Goal: Task Accomplishment & Management: Manage account settings

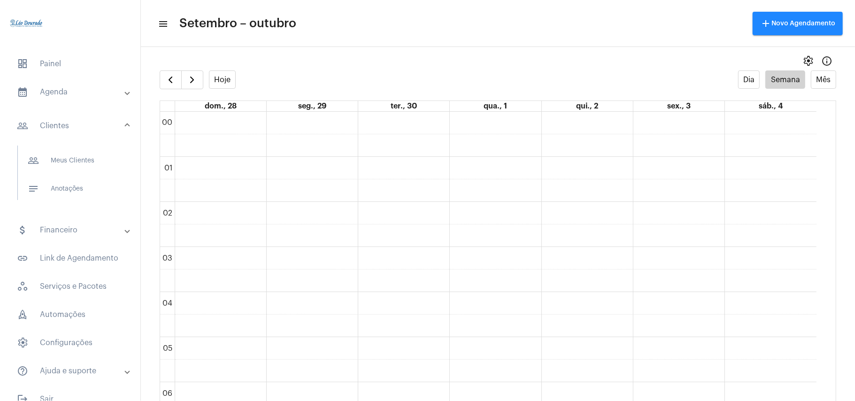
scroll to position [521, 0]
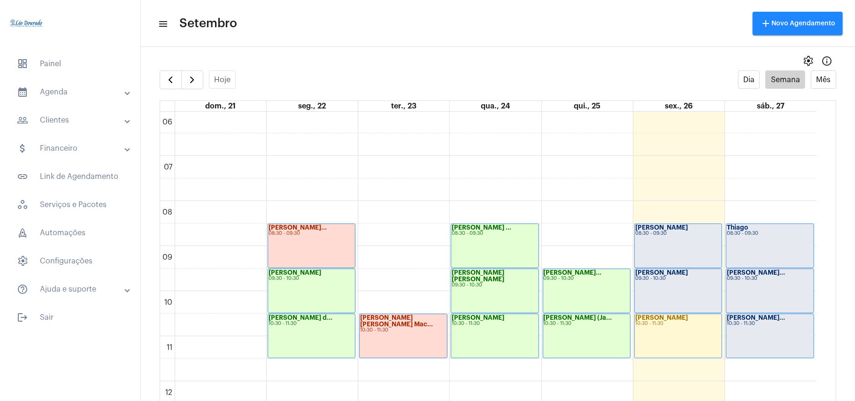
click at [143, 133] on full-calendar "Hoje Dia Semana Mês dom., 21 seg., 22 ter., 23 qua., 24 qui., 25 sex., 26 sáb.,…" at bounding box center [498, 244] width 714 height 349
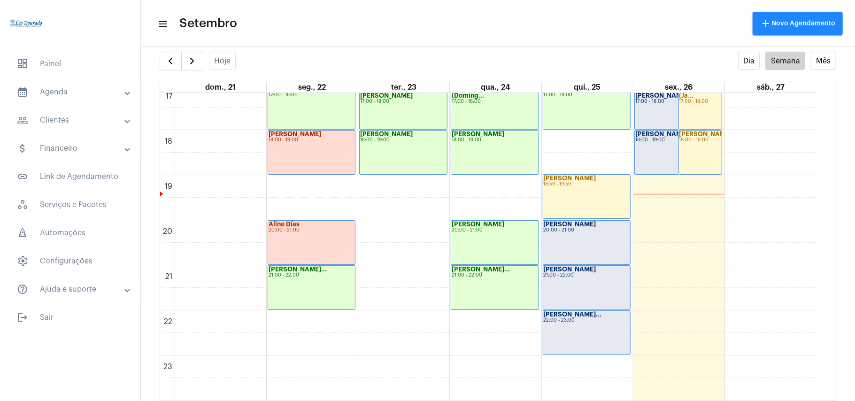
scroll to position [524, 0]
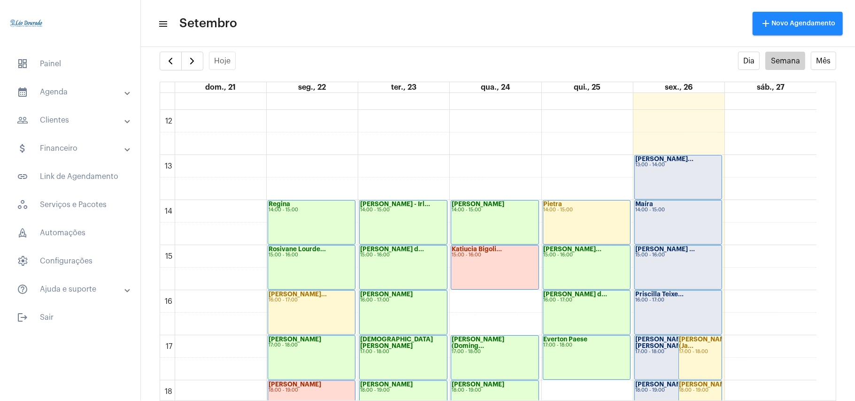
click at [673, 184] on div "[PERSON_NAME]... 13:00 - 14:00" at bounding box center [678, 177] width 87 height 44
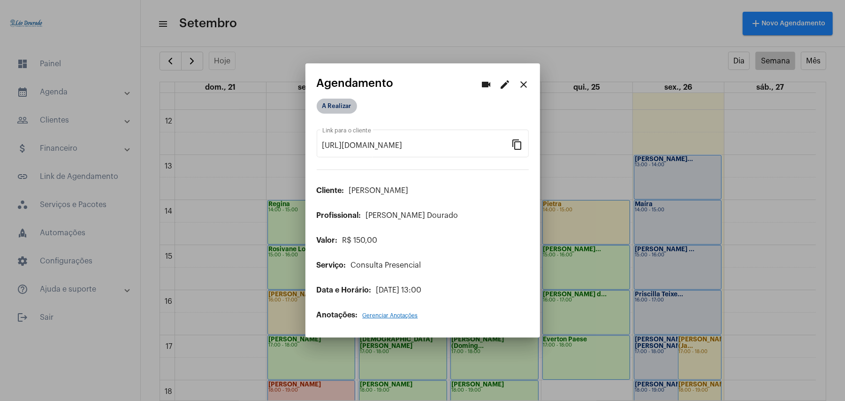
click at [338, 112] on mat-chip "A Realizar" at bounding box center [337, 106] width 40 height 15
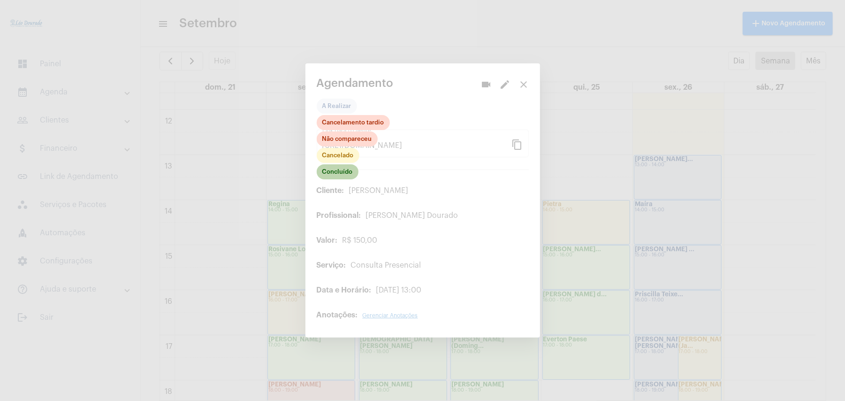
click at [350, 176] on mat-chip "Concluído" at bounding box center [338, 171] width 42 height 15
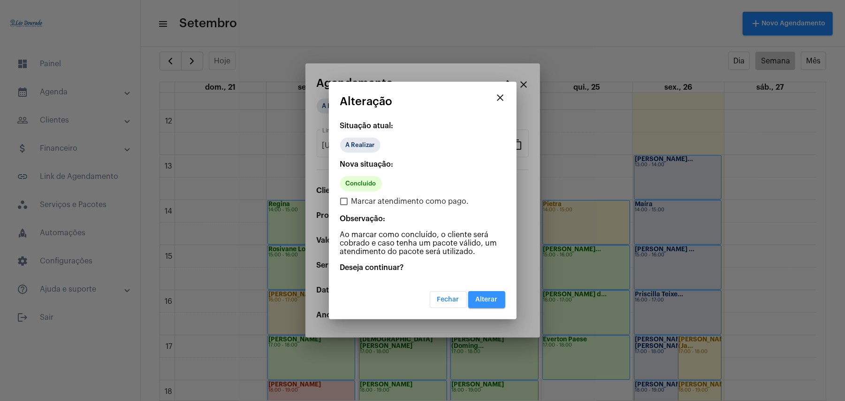
click at [501, 297] on button "Alterar" at bounding box center [486, 299] width 37 height 17
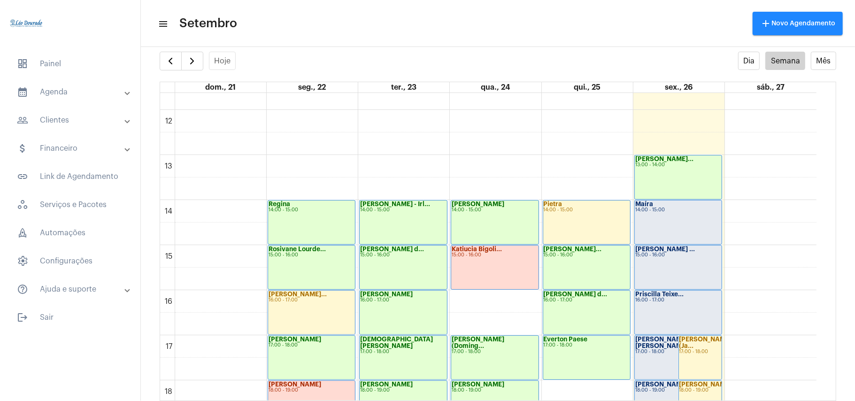
click at [687, 215] on div "[PERSON_NAME] 14:00 - 15:00" at bounding box center [678, 222] width 87 height 44
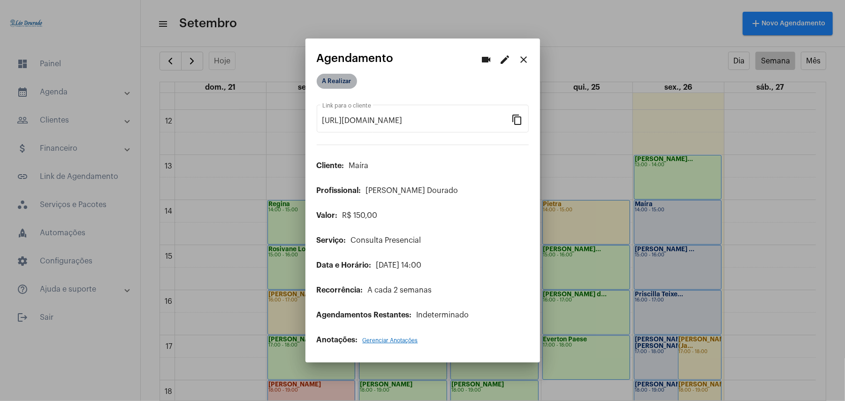
click at [345, 86] on mat-chip "A Realizar" at bounding box center [337, 81] width 40 height 15
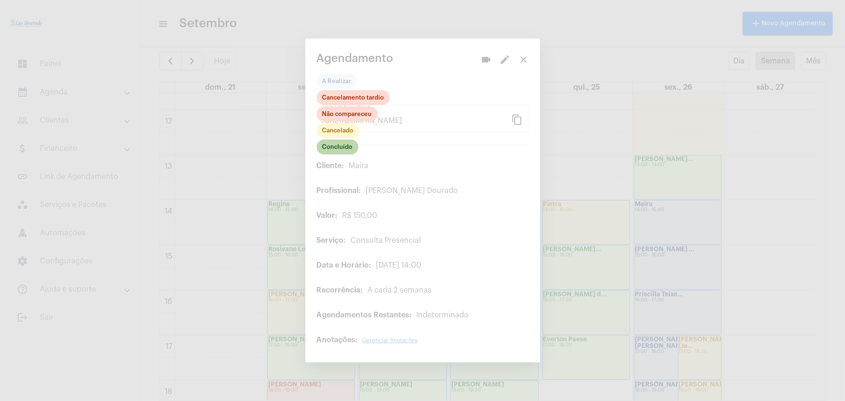
click at [342, 153] on mat-chip "Concluído" at bounding box center [338, 146] width 42 height 15
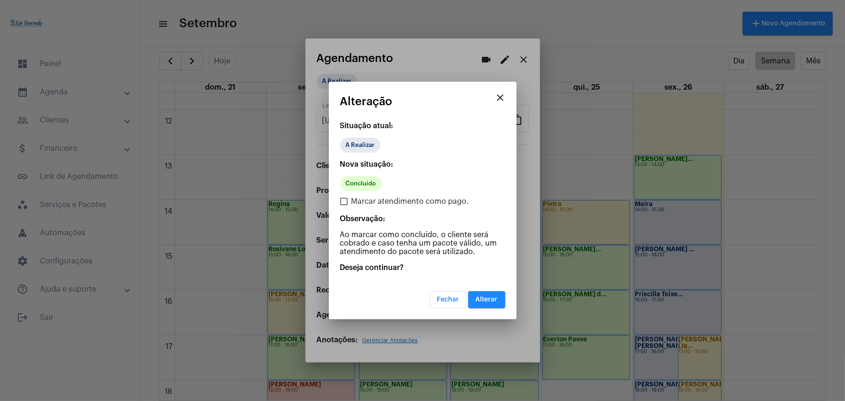
click at [494, 305] on button "Alterar" at bounding box center [486, 299] width 37 height 17
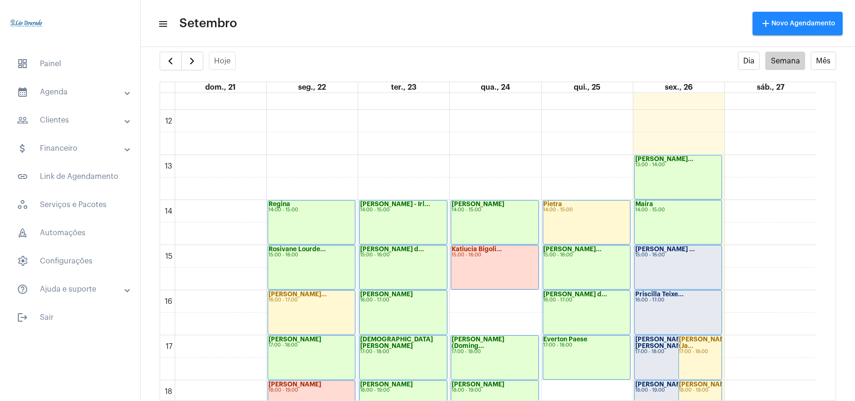
click at [699, 250] on div "[PERSON_NAME] ..." at bounding box center [678, 249] width 86 height 7
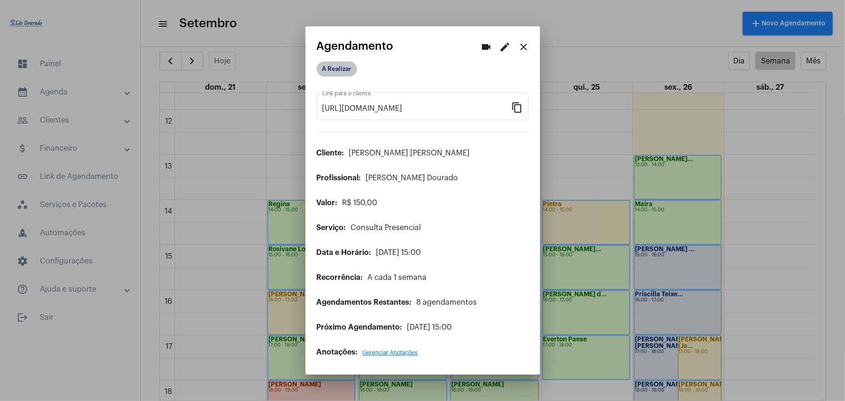
click at [350, 72] on mat-chip "A Realizar" at bounding box center [337, 68] width 40 height 15
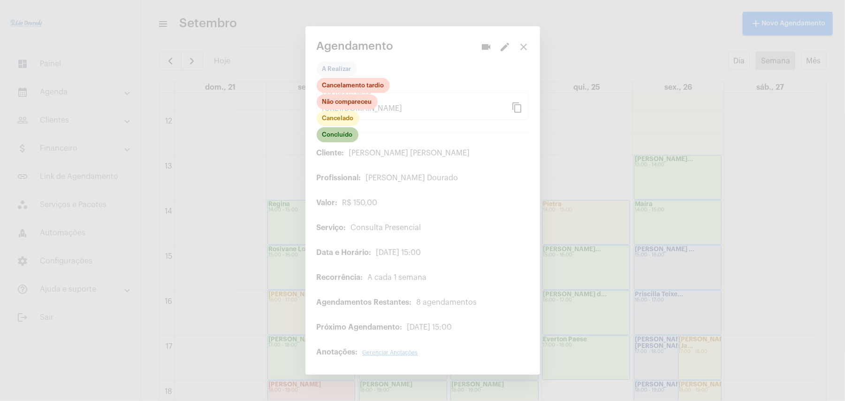
click at [325, 134] on mat-chip "Concluído" at bounding box center [338, 134] width 42 height 15
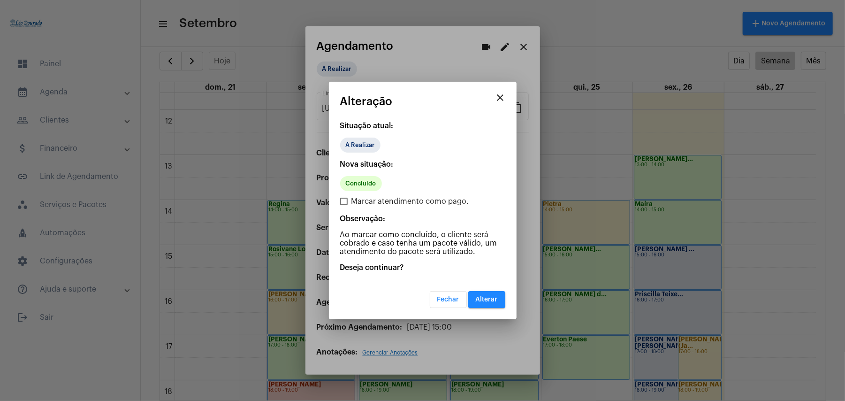
click at [506, 298] on mat-dialog-container "close Alteração Situação atual: A Realizar Nova situação: Concluído Marcar aten…" at bounding box center [423, 201] width 188 height 238
click at [486, 303] on button "Alterar" at bounding box center [486, 299] width 37 height 17
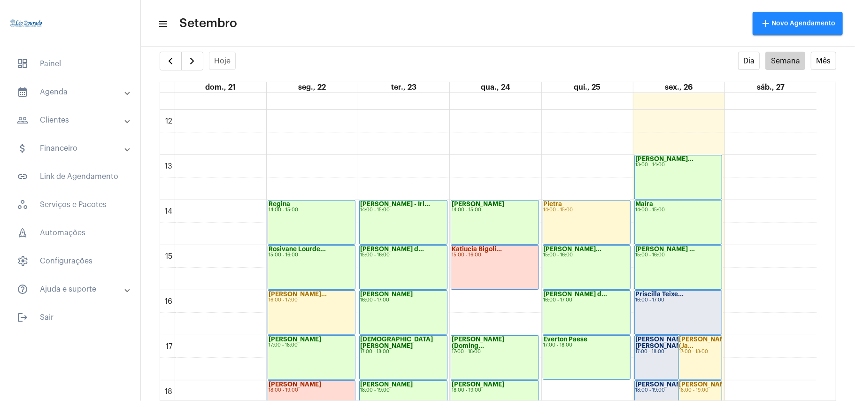
click at [662, 300] on div "16:00 - 17:00" at bounding box center [678, 300] width 86 height 5
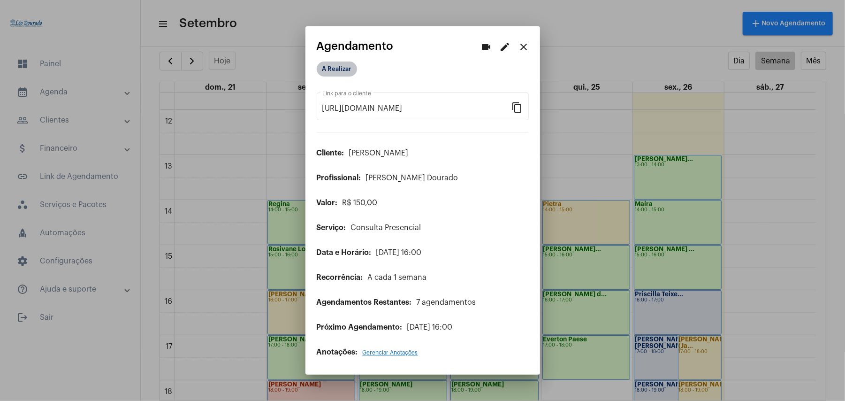
click at [337, 69] on mat-chip "A Realizar" at bounding box center [337, 68] width 40 height 15
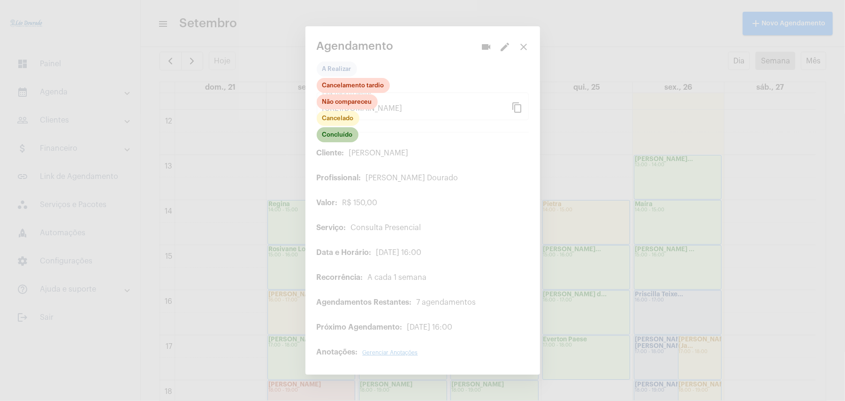
click at [350, 139] on mat-chip "Concluído" at bounding box center [338, 134] width 42 height 15
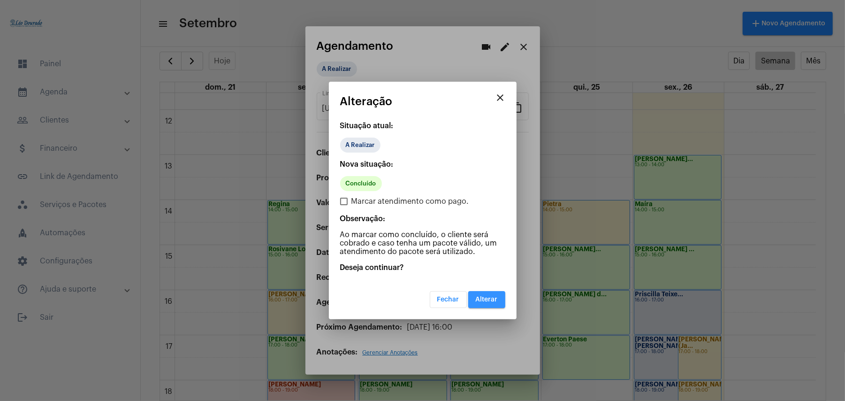
click at [502, 303] on button "Alterar" at bounding box center [486, 299] width 37 height 17
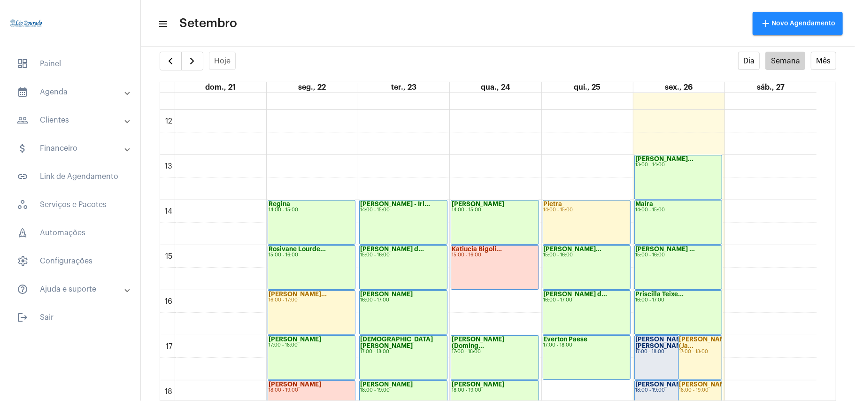
click at [667, 355] on div "[PERSON_NAME] [PERSON_NAME] de... 17:00 - 18:00" at bounding box center [678, 358] width 87 height 44
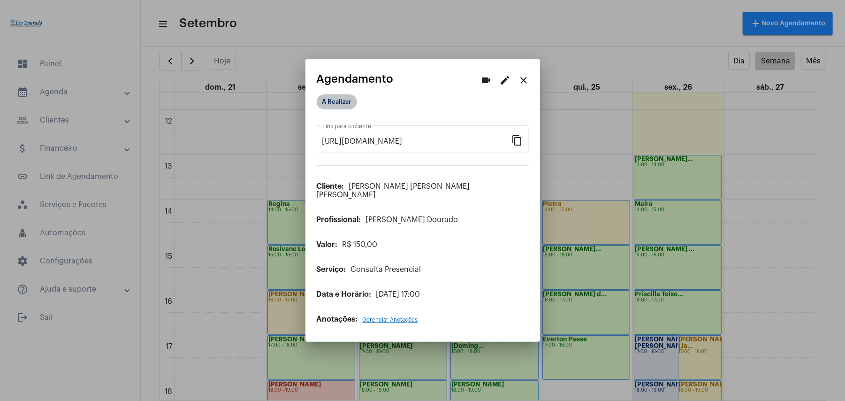
click at [328, 108] on mat-chip "A Realizar" at bounding box center [337, 101] width 40 height 15
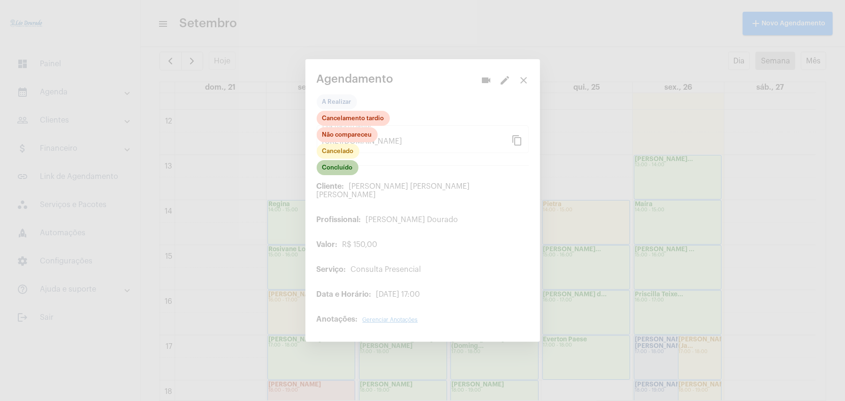
click at [333, 175] on mat-chip "Concluído" at bounding box center [338, 167] width 42 height 15
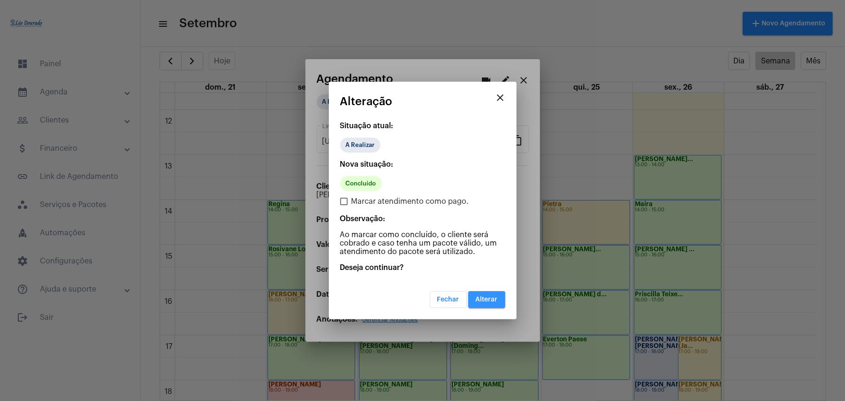
click at [485, 292] on button "Alterar" at bounding box center [486, 299] width 37 height 17
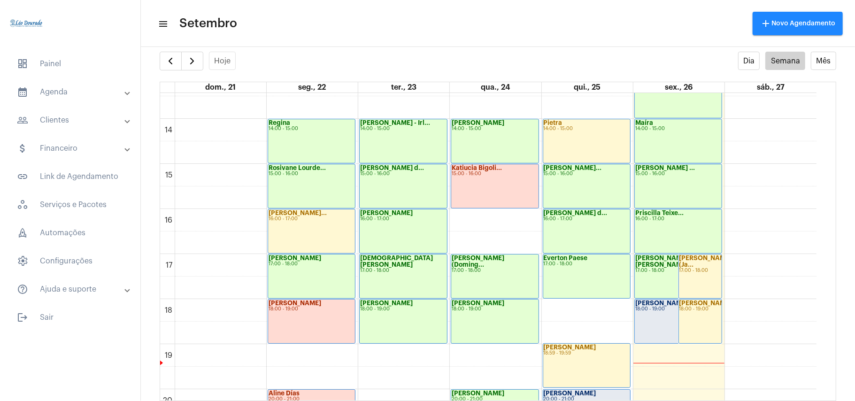
scroll to position [586, 0]
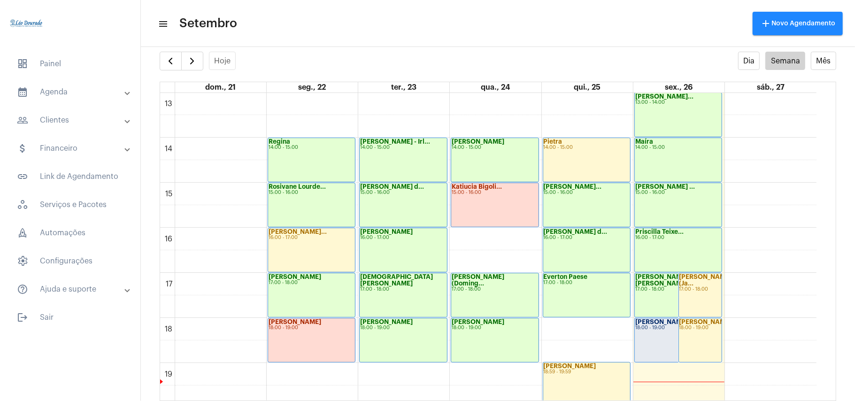
click at [665, 348] on div "[PERSON_NAME] d... 18:00 - 19:00" at bounding box center [678, 340] width 87 height 44
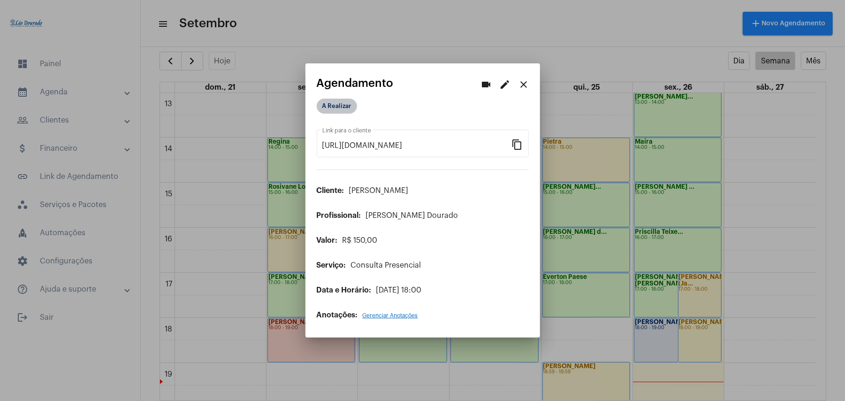
click at [336, 100] on mat-chip "A Realizar" at bounding box center [337, 106] width 40 height 15
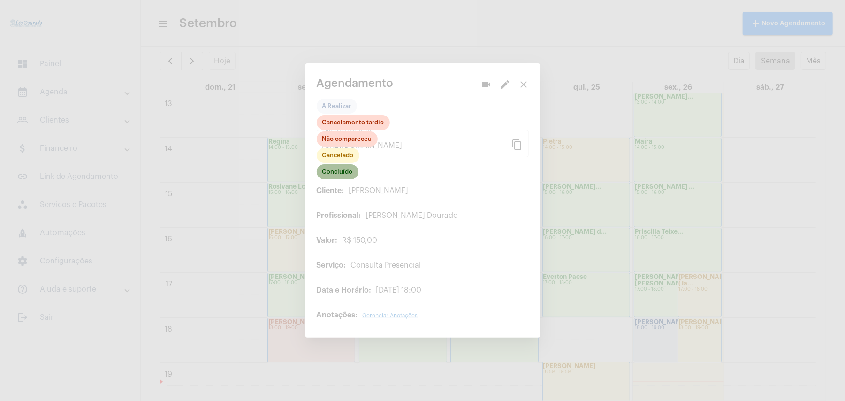
click at [332, 173] on mat-chip "Concluído" at bounding box center [338, 171] width 42 height 15
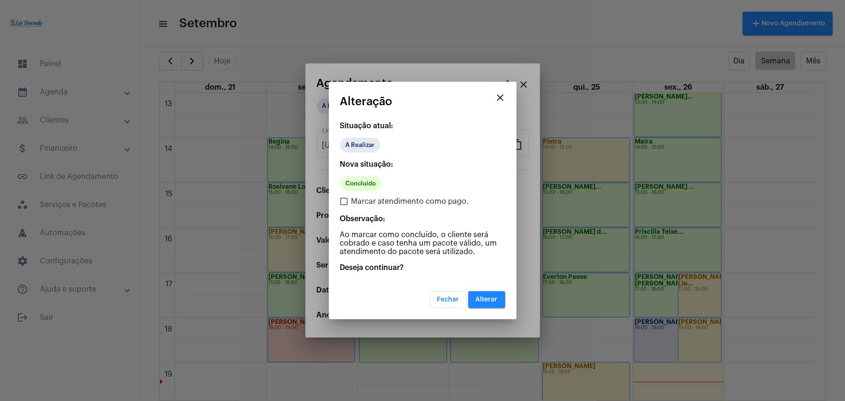
click at [491, 300] on span "Alterar" at bounding box center [487, 299] width 22 height 7
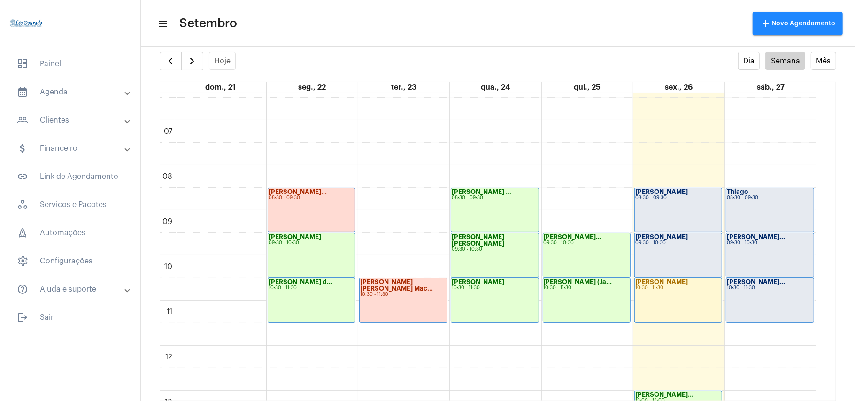
scroll to position [273, 0]
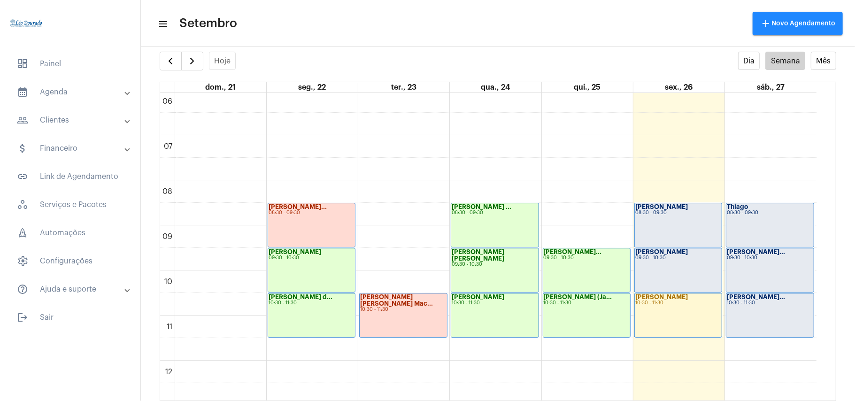
click at [746, 327] on div "[PERSON_NAME]... 10:30 - 11:30" at bounding box center [769, 315] width 87 height 44
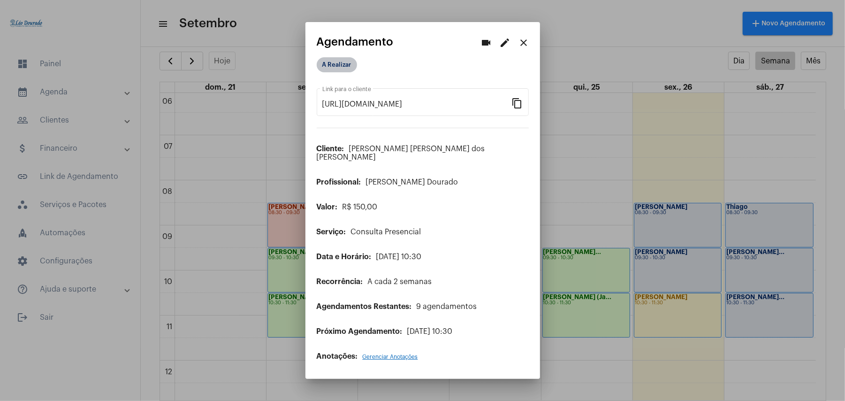
click at [335, 66] on mat-chip "A Realizar" at bounding box center [337, 64] width 40 height 15
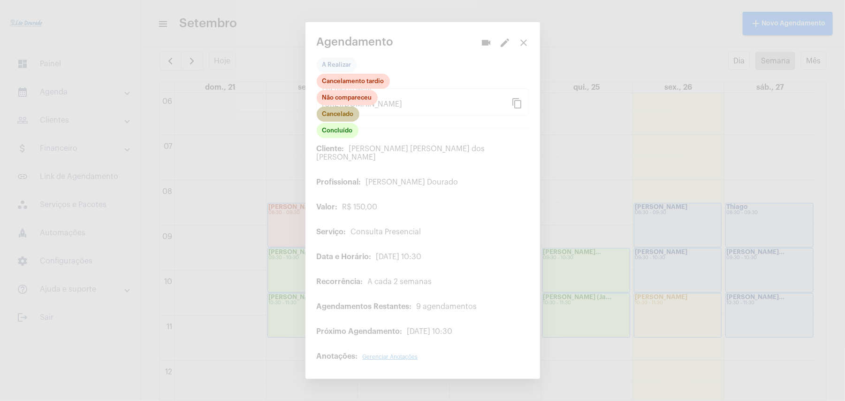
click at [324, 116] on mat-chip "Cancelado" at bounding box center [338, 114] width 43 height 15
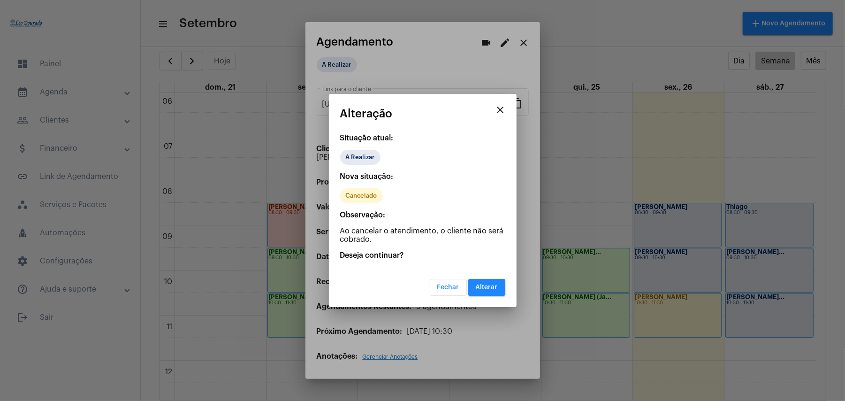
click at [486, 284] on span "Alterar" at bounding box center [487, 287] width 22 height 7
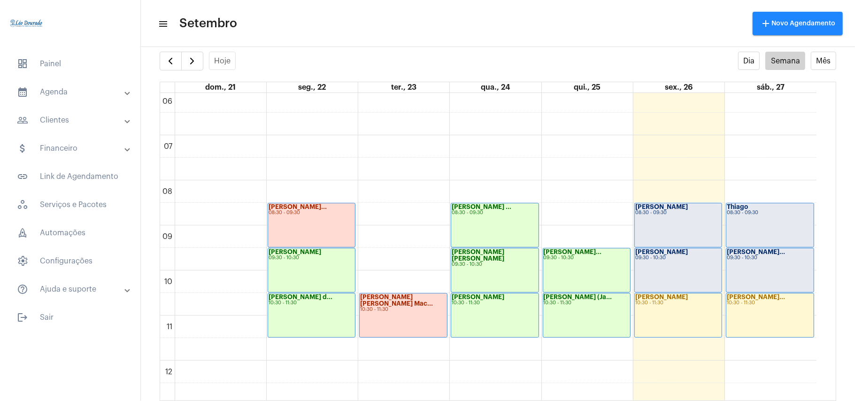
click at [680, 209] on div "[PERSON_NAME]" at bounding box center [678, 207] width 86 height 7
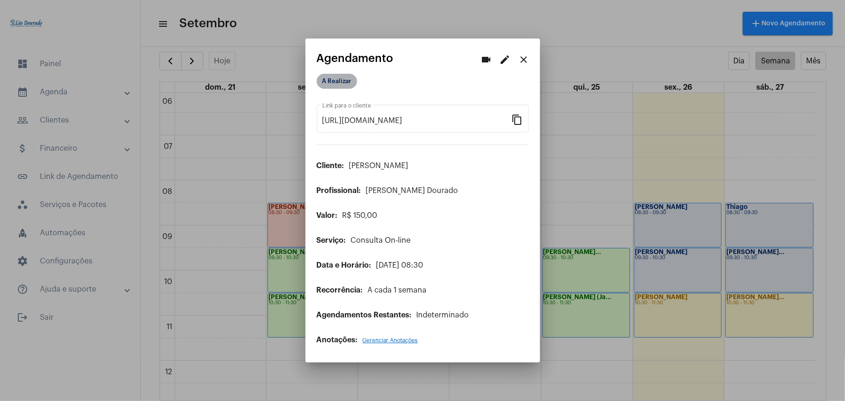
click at [331, 85] on mat-chip "A Realizar" at bounding box center [337, 81] width 40 height 15
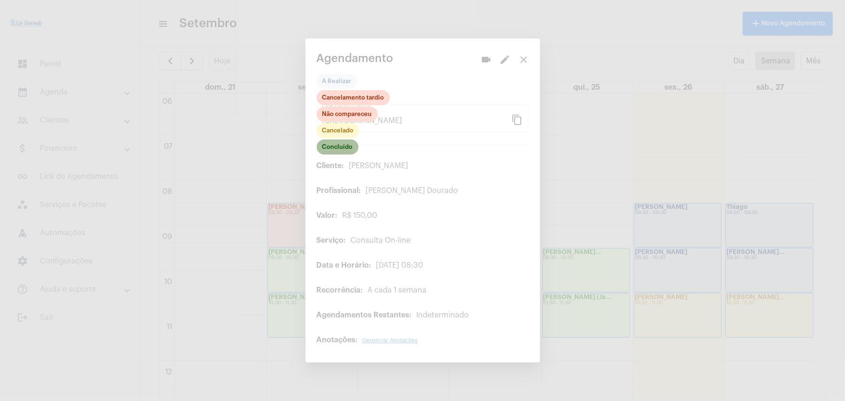
click at [333, 144] on mat-chip "Concluído" at bounding box center [338, 146] width 42 height 15
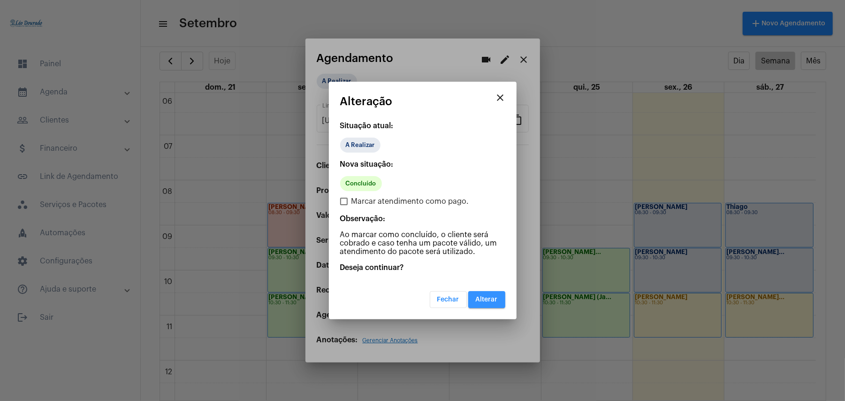
click at [478, 299] on span "Alterar" at bounding box center [487, 299] width 22 height 7
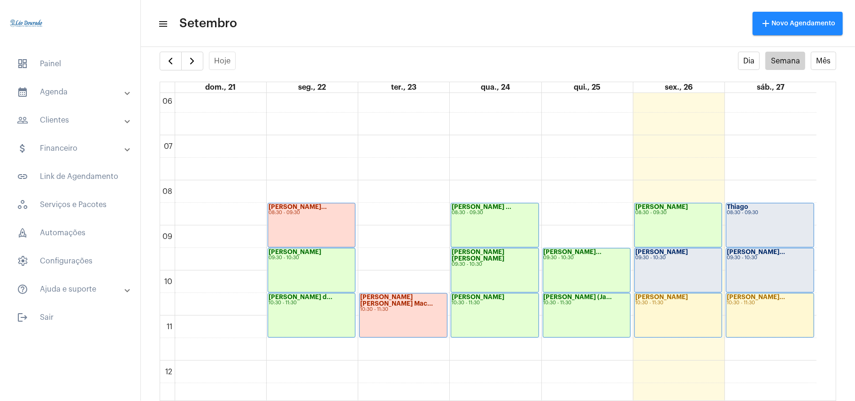
click at [671, 269] on div "[PERSON_NAME] 09:30 - 10:30" at bounding box center [678, 270] width 87 height 44
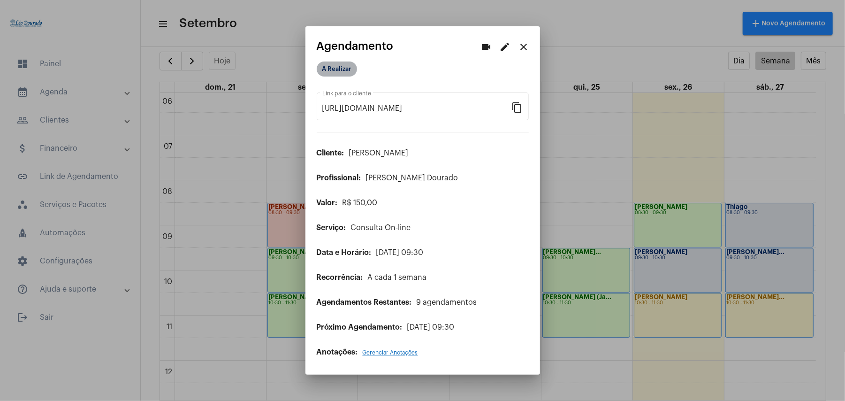
click at [337, 74] on mat-chip "A Realizar" at bounding box center [337, 68] width 40 height 15
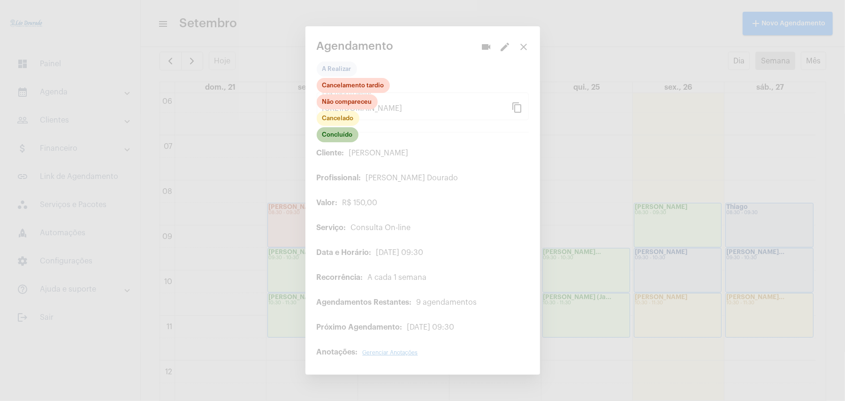
click at [334, 138] on mat-chip "Concluído" at bounding box center [338, 134] width 42 height 15
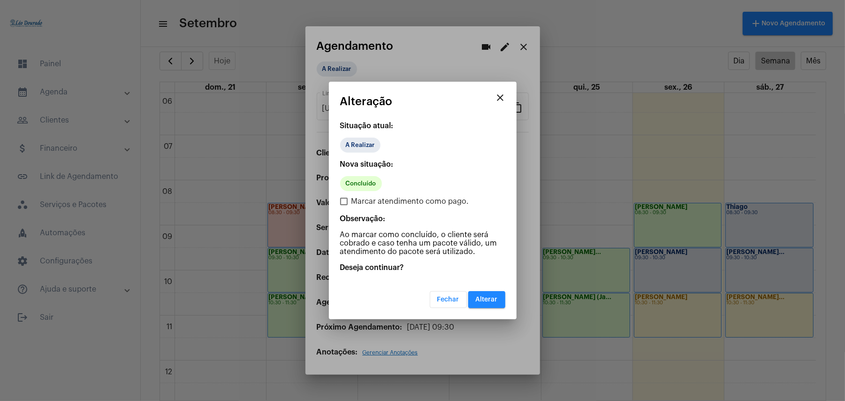
click at [495, 307] on mat-dialog-container "close Alteração Situação atual: A Realizar Nova situação: Concluído Marcar aten…" at bounding box center [423, 201] width 188 height 238
click at [490, 299] on span "Alterar" at bounding box center [487, 299] width 22 height 7
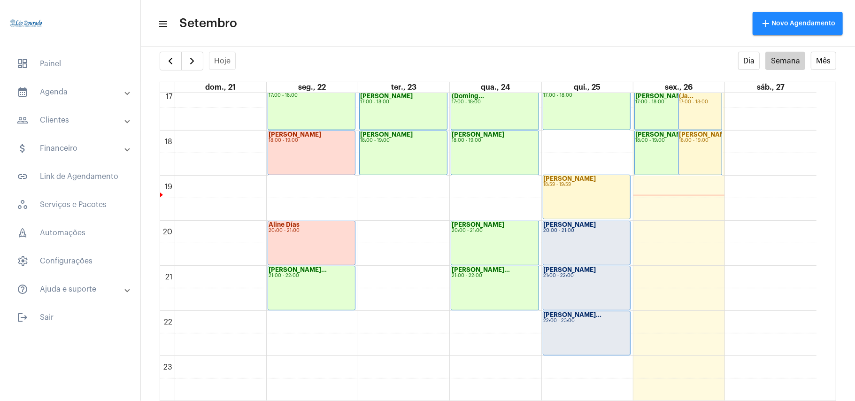
scroll to position [774, 0]
click at [605, 290] on div "[PERSON_NAME] 21:00 - 22:00" at bounding box center [586, 288] width 87 height 44
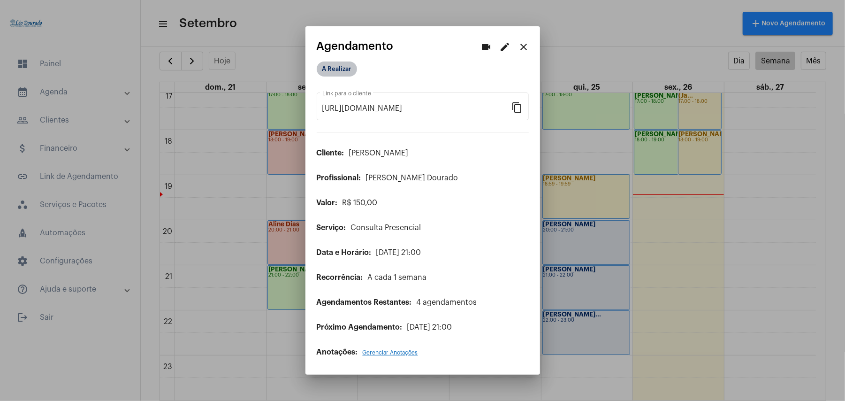
click at [331, 66] on mat-chip "A Realizar" at bounding box center [337, 68] width 40 height 15
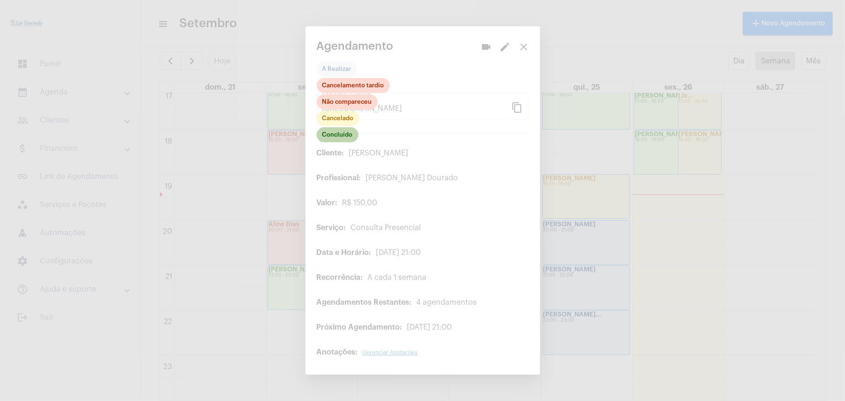
click at [350, 136] on mat-chip "Concluído" at bounding box center [338, 134] width 42 height 15
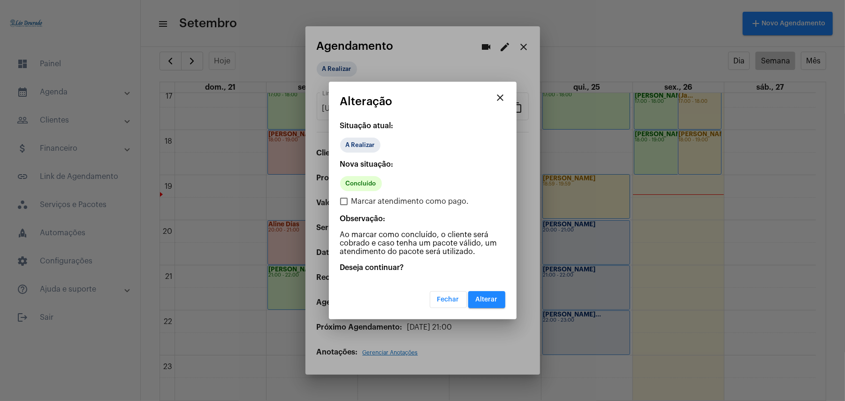
click at [492, 303] on button "Alterar" at bounding box center [486, 299] width 37 height 17
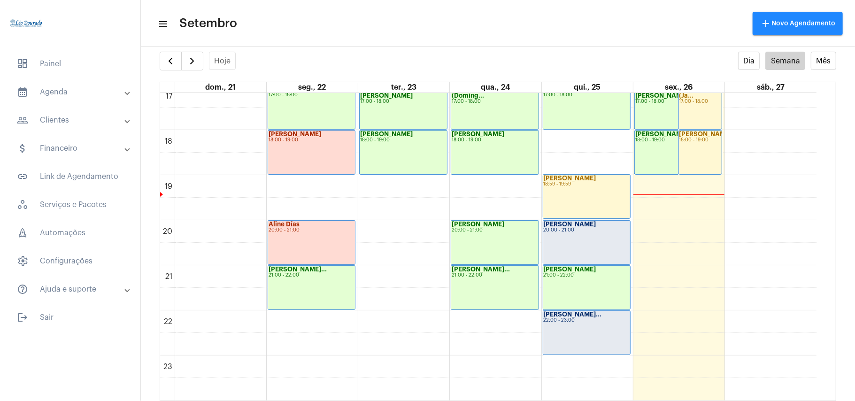
click at [591, 333] on div "[PERSON_NAME]... 22:00 - 23:00" at bounding box center [586, 333] width 87 height 44
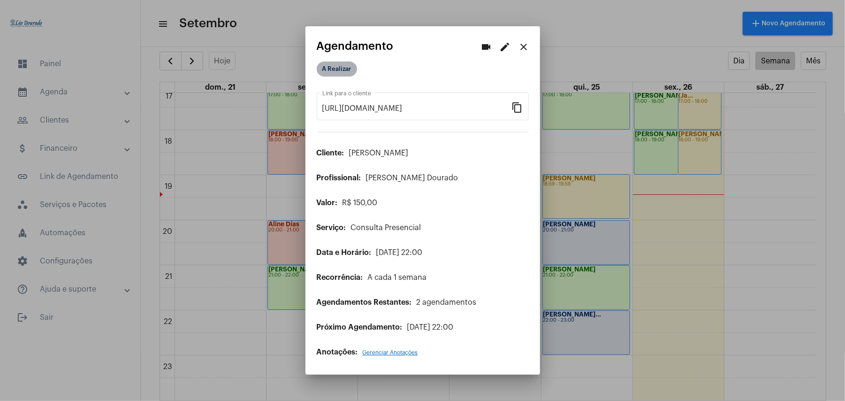
click at [336, 70] on mat-chip "A Realizar" at bounding box center [337, 68] width 40 height 15
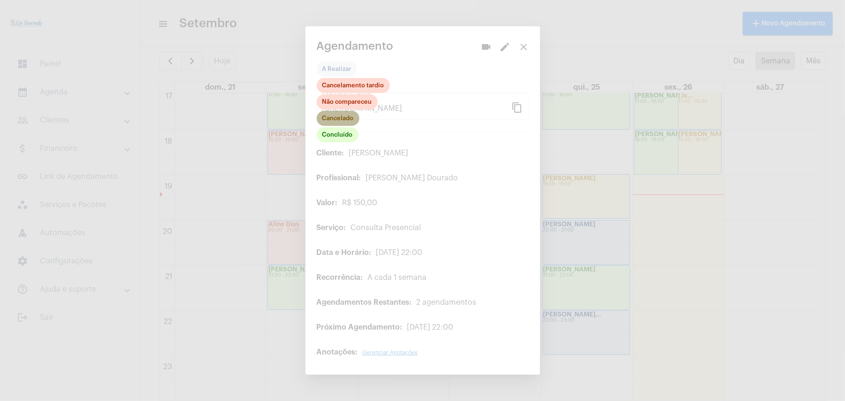
click at [331, 113] on mat-chip "Cancelado" at bounding box center [338, 118] width 43 height 15
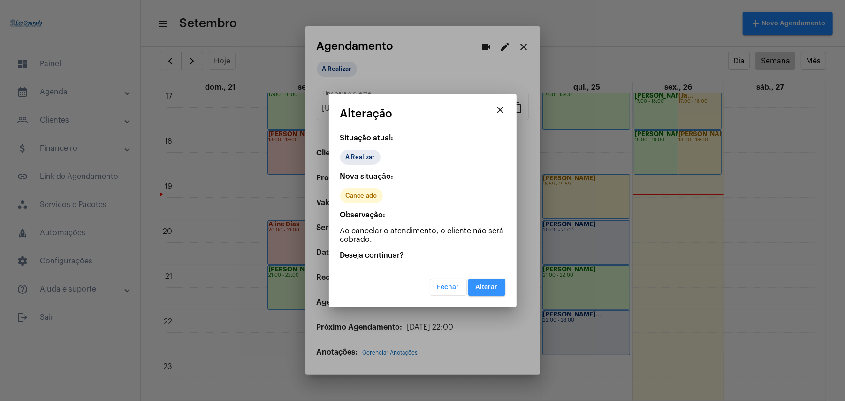
click at [500, 287] on button "Alterar" at bounding box center [486, 287] width 37 height 17
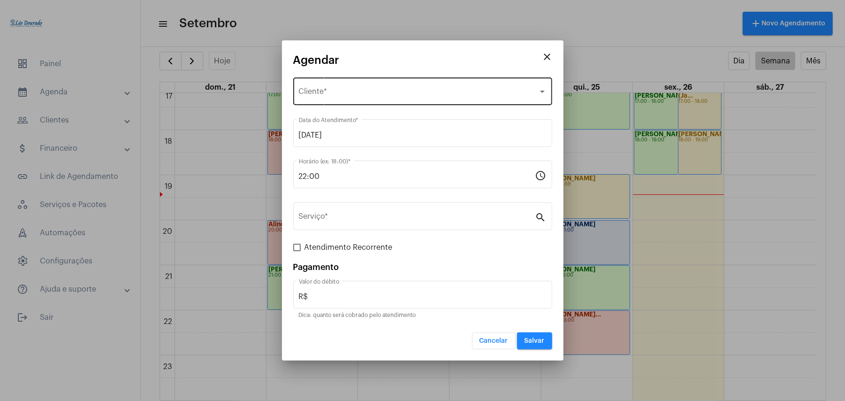
click at [366, 76] on div "Selecione o Cliente Cliente *" at bounding box center [423, 91] width 248 height 30
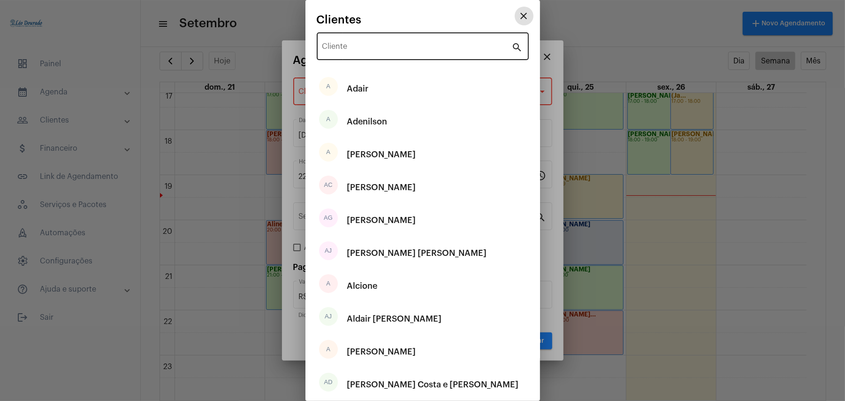
click at [380, 52] on input "Cliente" at bounding box center [417, 48] width 190 height 8
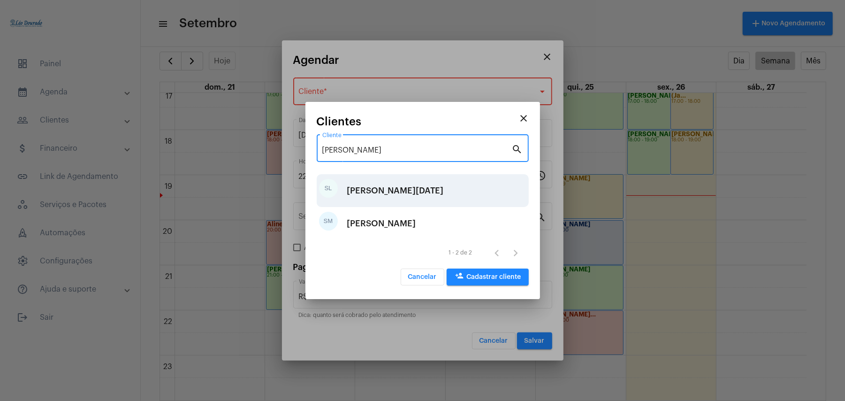
type input "[PERSON_NAME]"
click at [400, 188] on div "SL [PERSON_NAME][DATE]" at bounding box center [423, 190] width 212 height 33
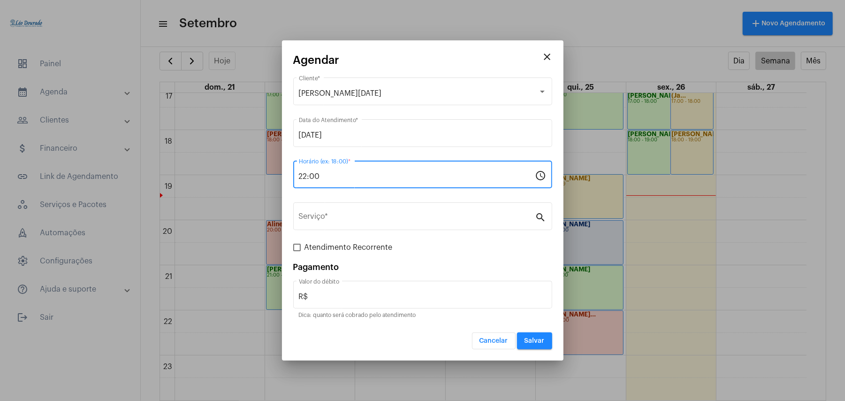
click at [355, 180] on input "22:00" at bounding box center [417, 176] width 237 height 8
click at [339, 168] on div "22:00 Horário (ex: 18:00) *" at bounding box center [417, 174] width 237 height 30
click at [335, 176] on input "22:00" at bounding box center [417, 176] width 237 height 8
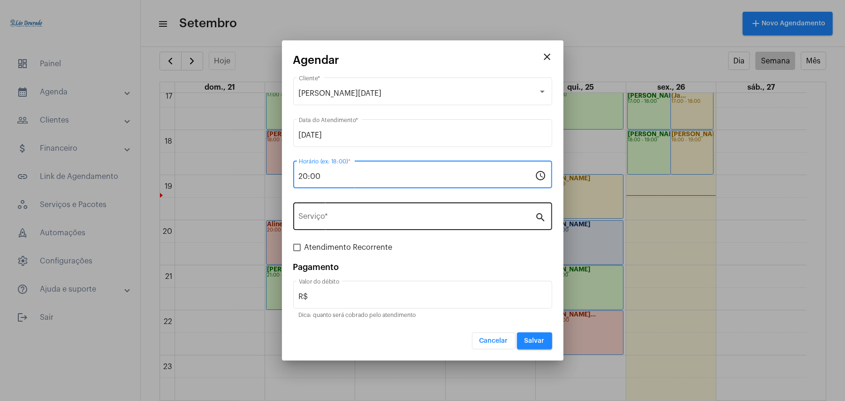
type input "20:00"
click at [354, 215] on input "Serviço *" at bounding box center [417, 218] width 237 height 8
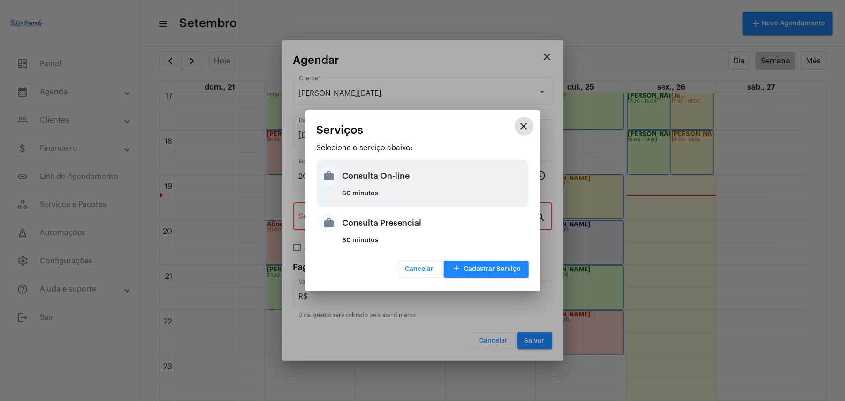
click at [398, 172] on div "Consulta On-line" at bounding box center [435, 176] width 184 height 28
type input "Consulta On-line"
type input "R$ 150"
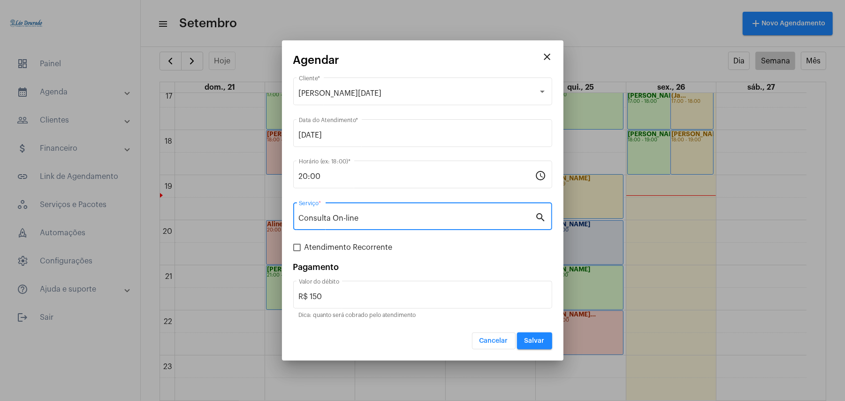
click at [530, 338] on span "Salvar" at bounding box center [535, 341] width 20 height 7
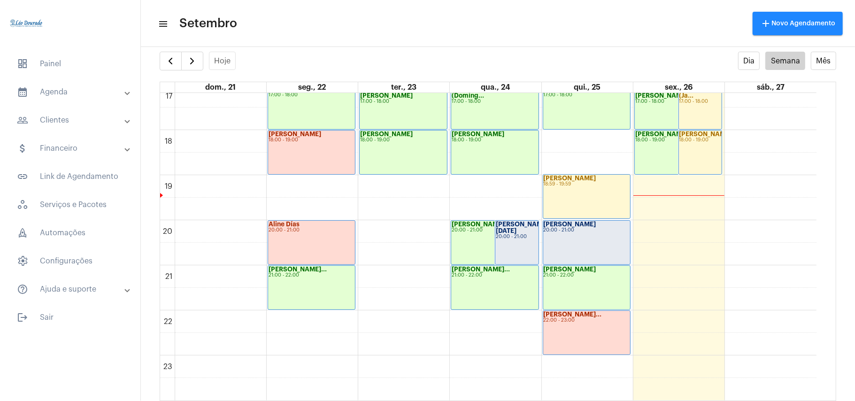
click at [510, 235] on div "[PERSON_NAME][DATE] 20:00 - 21:00" at bounding box center [516, 243] width 43 height 44
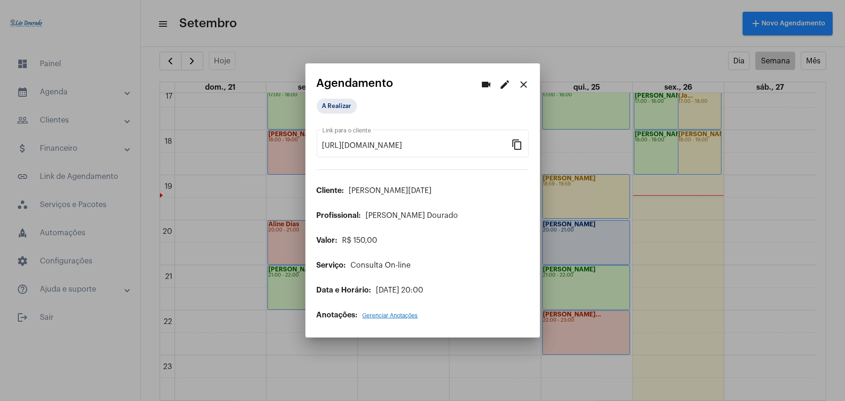
click at [504, 91] on button "edit" at bounding box center [505, 84] width 19 height 19
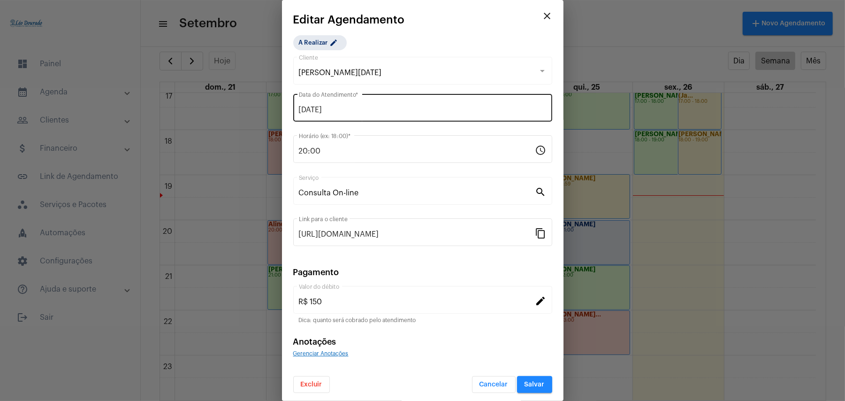
click at [349, 115] on div "[DATE] Data do Atendimento *" at bounding box center [423, 107] width 248 height 30
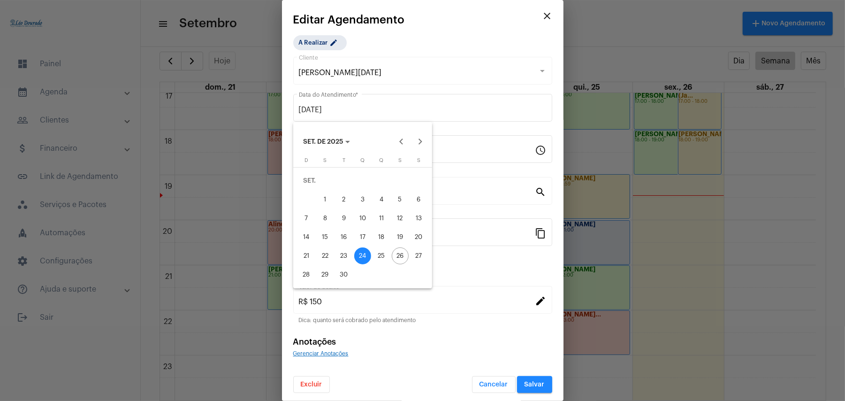
click at [385, 258] on div "25" at bounding box center [381, 255] width 17 height 17
type input "[DATE]"
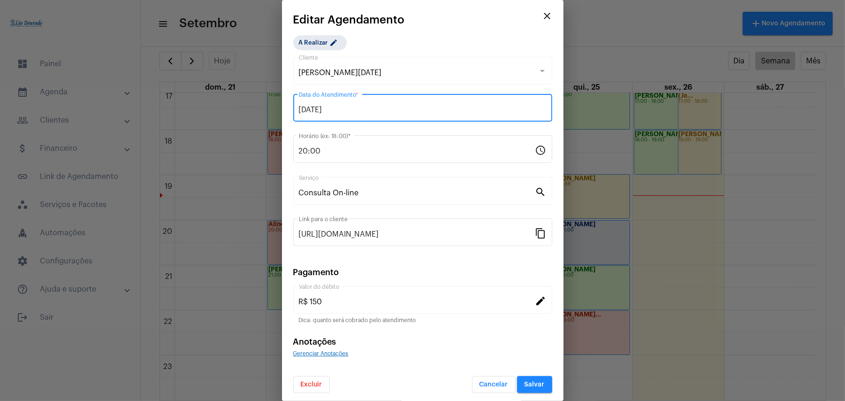
click at [532, 384] on span "Salvar" at bounding box center [535, 384] width 20 height 7
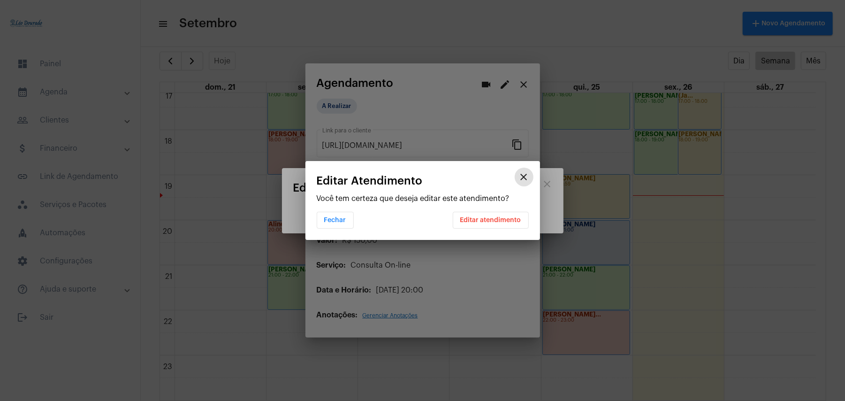
click at [481, 221] on span "Editar atendimento" at bounding box center [491, 220] width 61 height 7
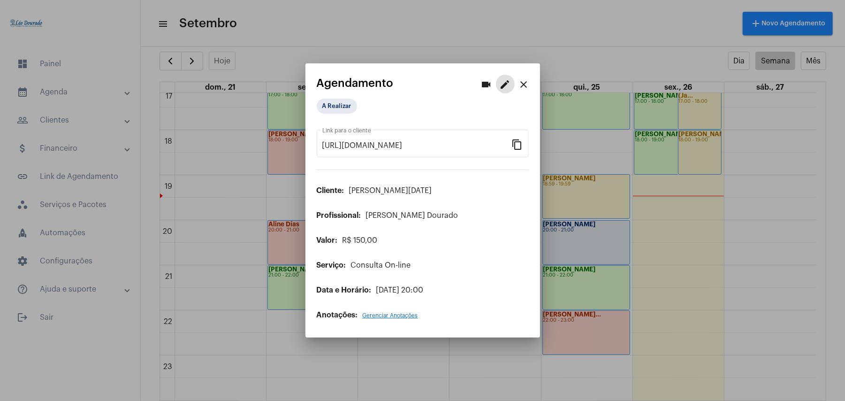
click at [695, 273] on div at bounding box center [422, 200] width 845 height 401
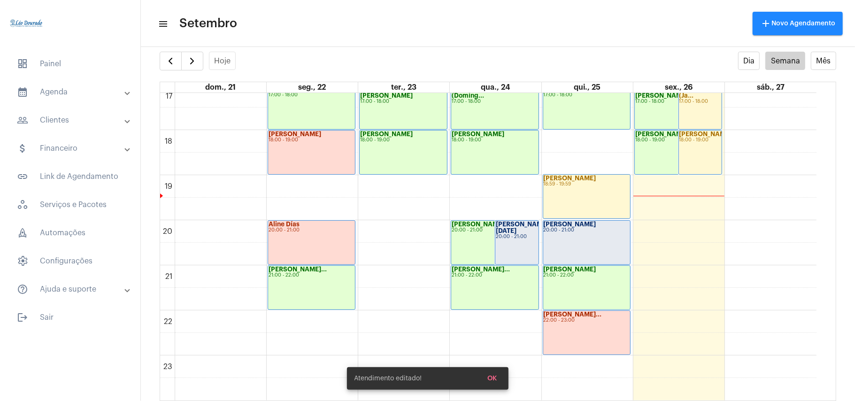
click at [583, 247] on div "[PERSON_NAME] 20:00 - 21:00" at bounding box center [586, 243] width 87 height 44
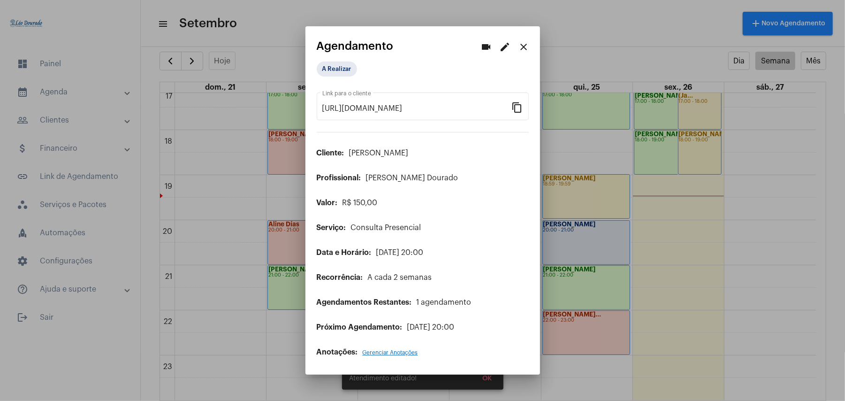
click at [502, 50] on mat-icon "edit" at bounding box center [505, 46] width 11 height 11
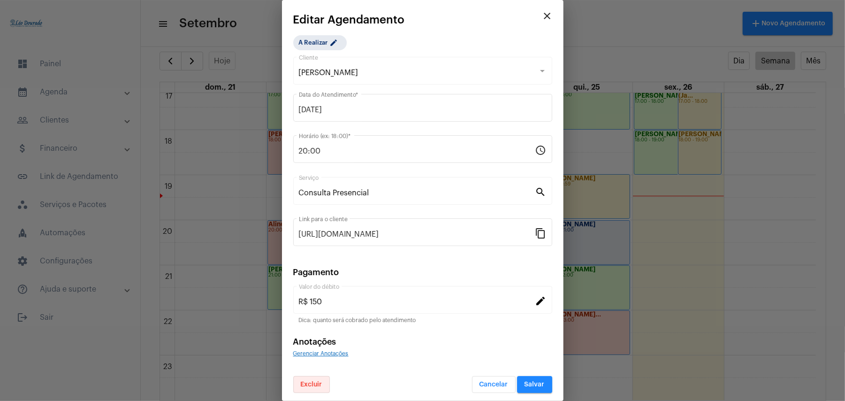
click at [299, 385] on button "Excluir" at bounding box center [311, 384] width 37 height 17
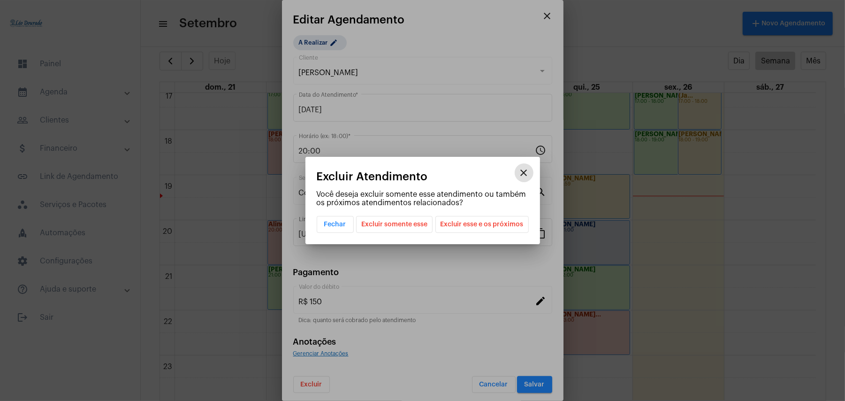
click at [417, 226] on span "Excluir somente esse" at bounding box center [394, 224] width 66 height 16
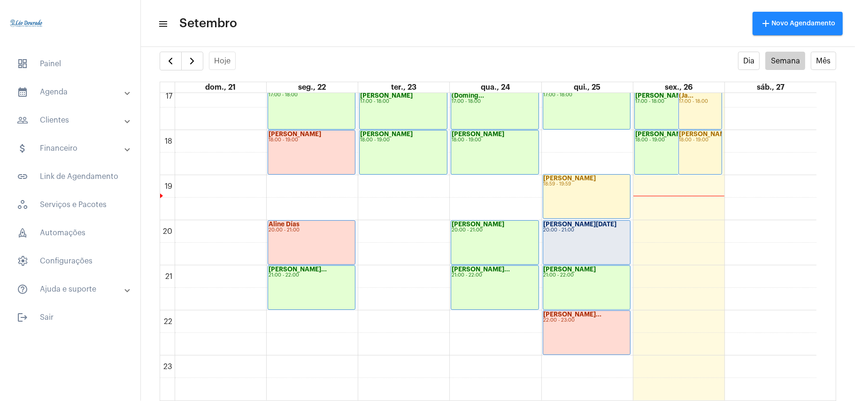
click at [581, 211] on div "[PERSON_NAME] 18:59 - 19:59" at bounding box center [586, 197] width 87 height 44
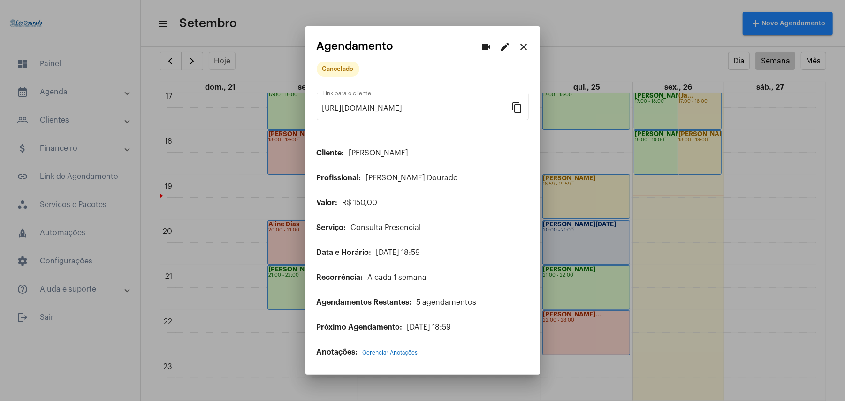
click at [575, 243] on div at bounding box center [422, 200] width 845 height 401
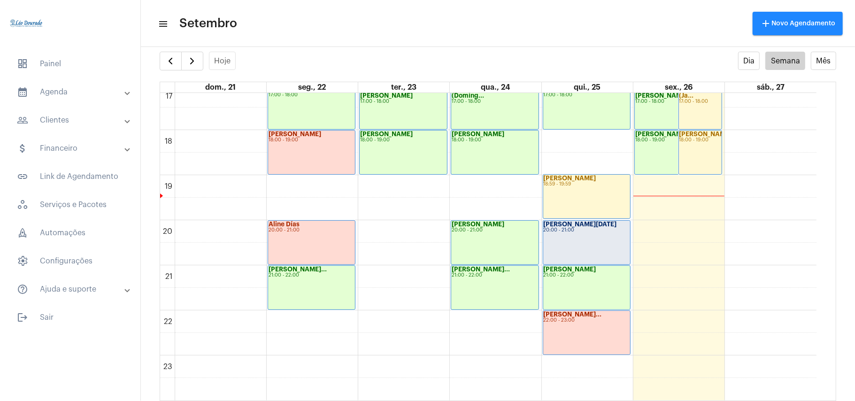
click at [575, 243] on div "[PERSON_NAME][DATE] 20:00 - 21:00" at bounding box center [586, 243] width 87 height 44
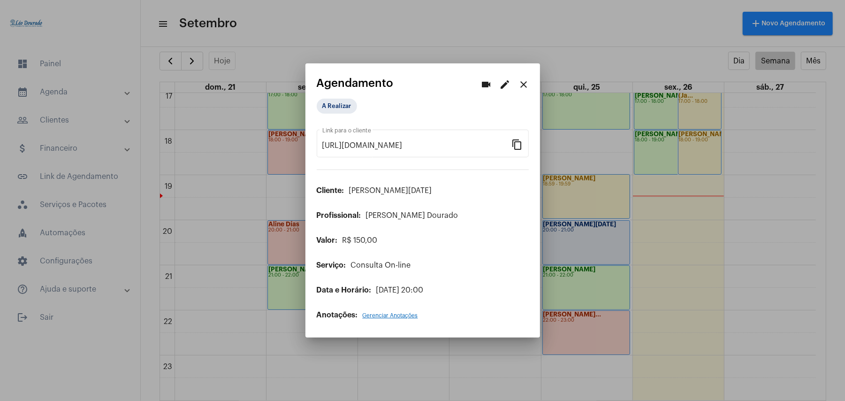
click at [347, 115] on div "A Realizar" at bounding box center [364, 106] width 98 height 19
click at [344, 110] on mat-chip "A Realizar" at bounding box center [337, 106] width 40 height 15
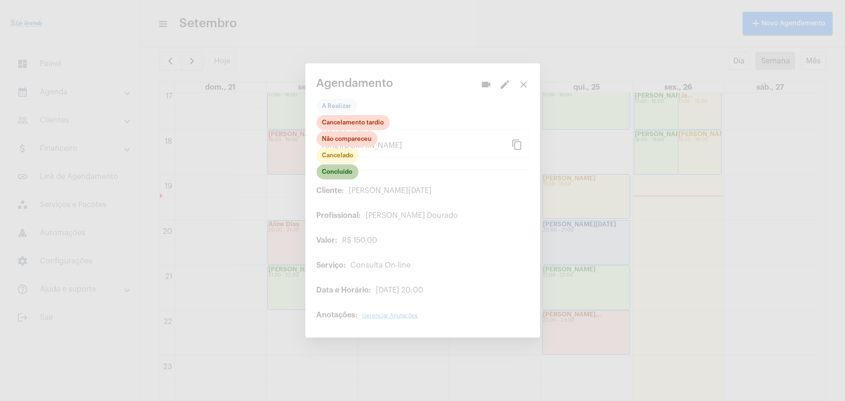
click at [344, 177] on mat-chip "Concluído" at bounding box center [338, 171] width 42 height 15
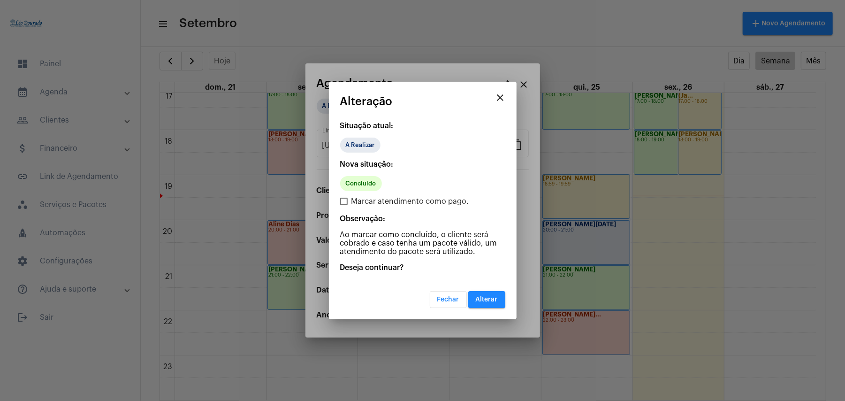
click at [502, 303] on button "Alterar" at bounding box center [486, 299] width 37 height 17
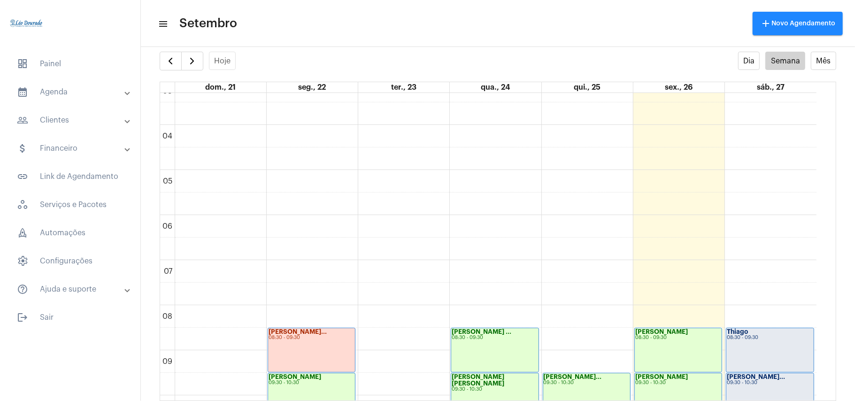
scroll to position [273, 0]
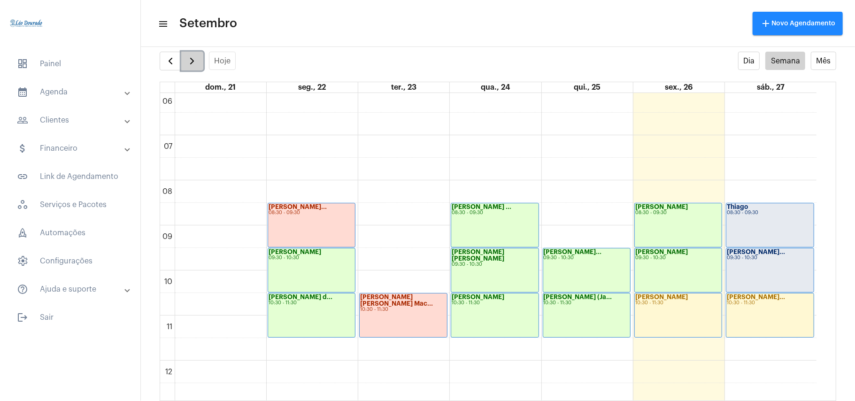
click at [184, 62] on button "button" at bounding box center [192, 61] width 22 height 19
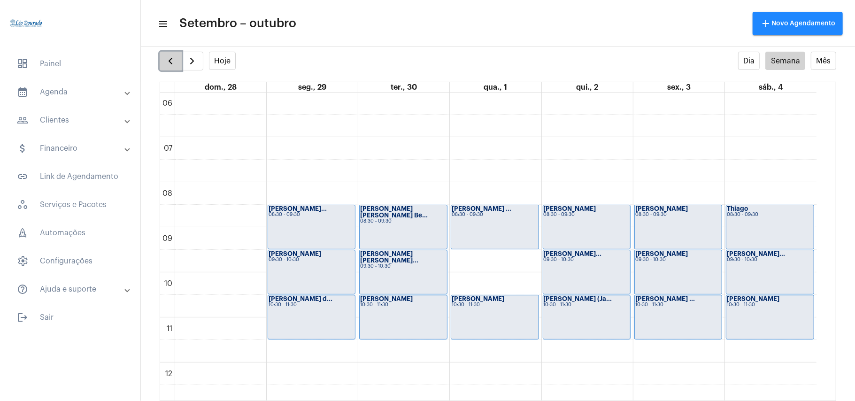
click at [165, 59] on span "button" at bounding box center [170, 60] width 11 height 11
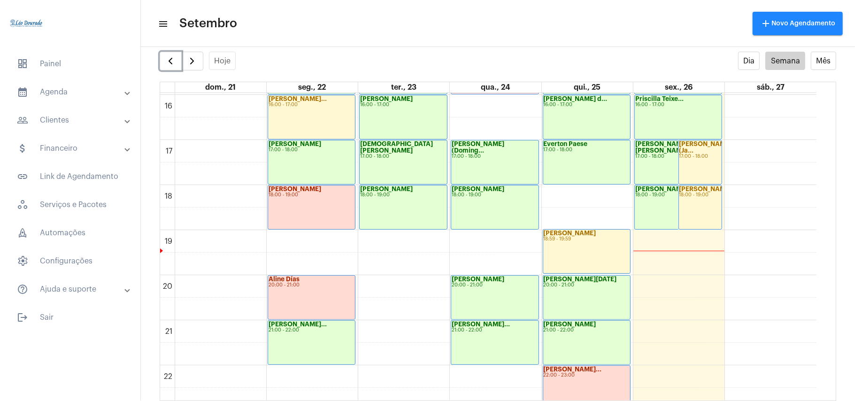
scroll to position [772, 0]
